Goal: Task Accomplishment & Management: Check status

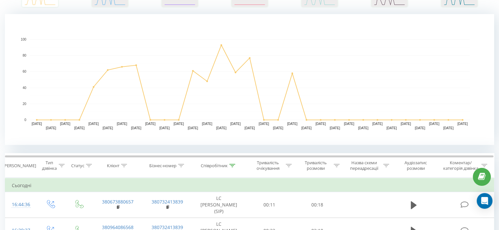
scroll to position [131, 0]
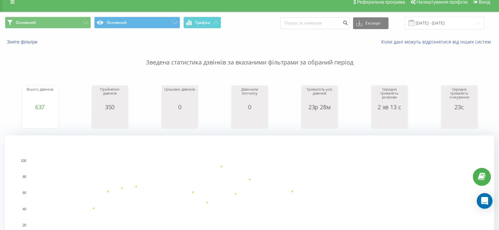
scroll to position [66, 0]
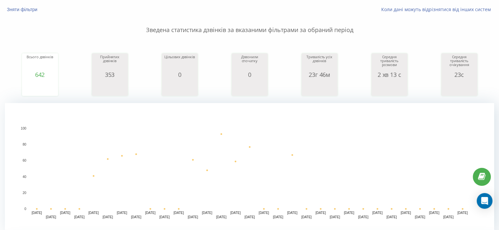
scroll to position [66, 0]
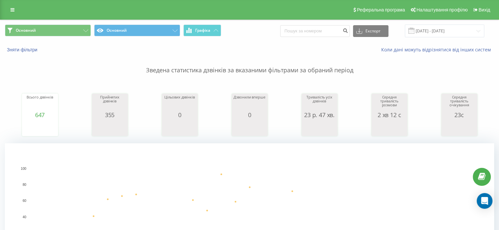
scroll to position [98, 0]
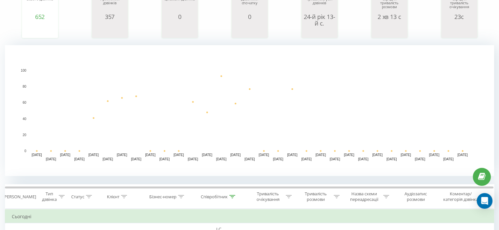
scroll to position [66, 0]
